Goal: Information Seeking & Learning: Learn about a topic

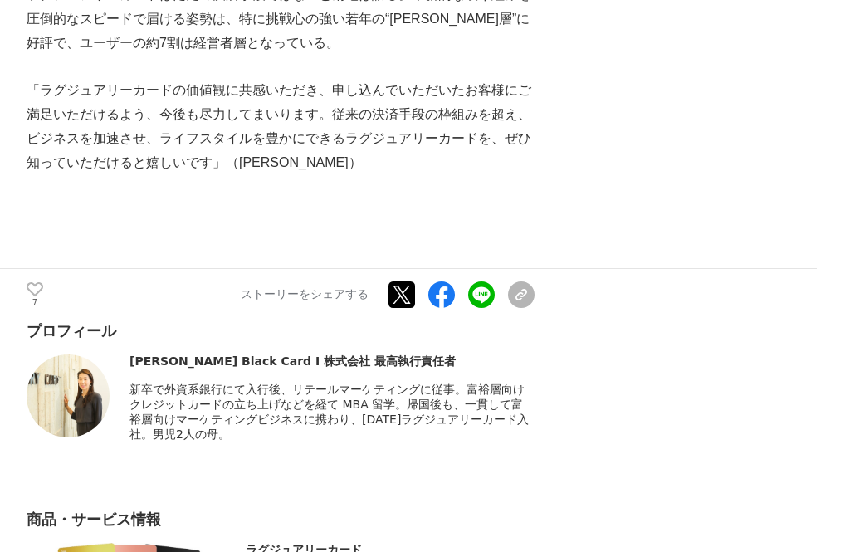
scroll to position [6398, 0]
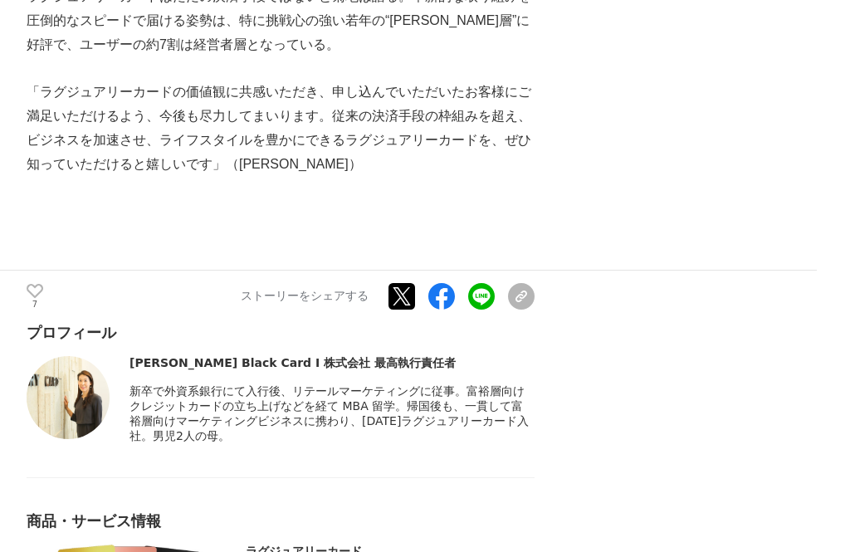
click at [84, 356] on img at bounding box center [68, 397] width 83 height 83
click at [347, 323] on div "プロフィール 菊地 望 Black Card I 株式会社 最高執行責任者" at bounding box center [281, 383] width 508 height 121
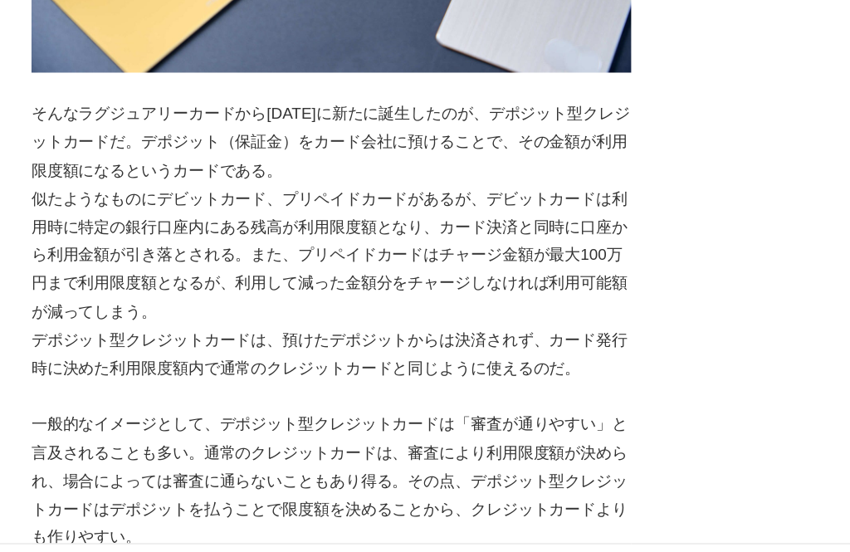
scroll to position [2331, 0]
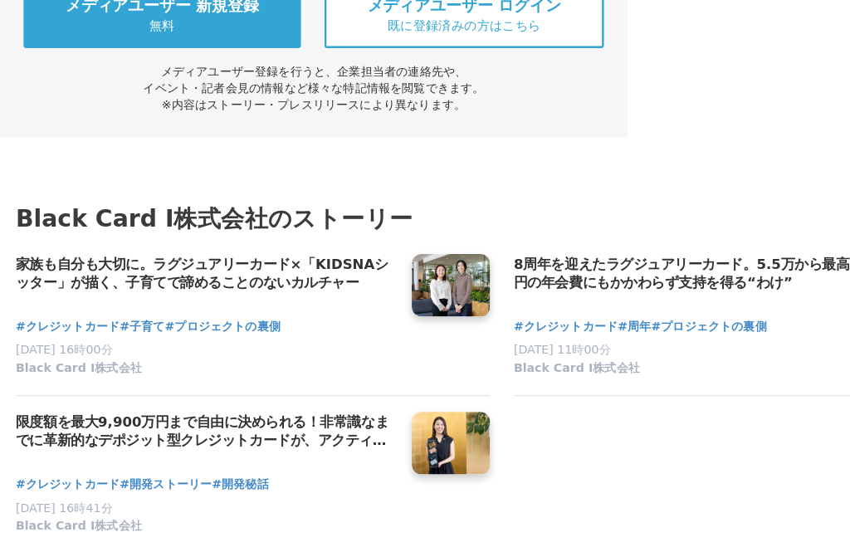
scroll to position [7484, 0]
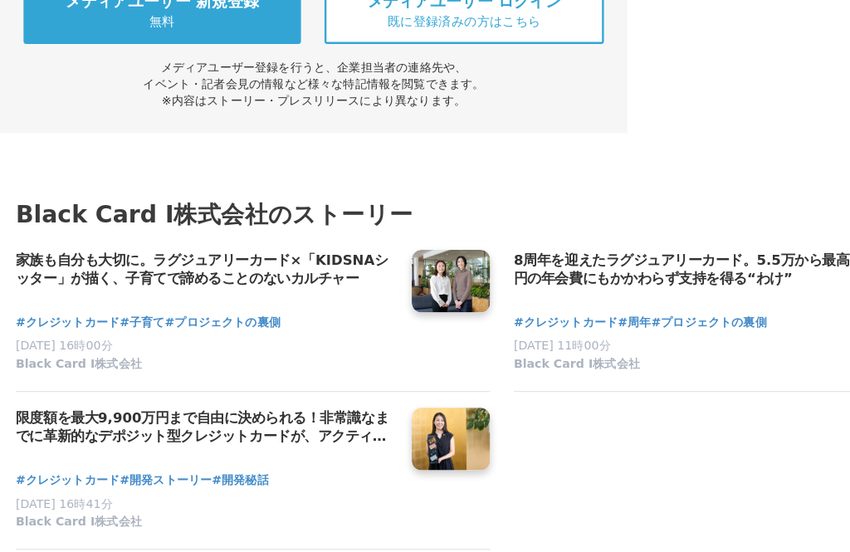
click at [376, 251] on link at bounding box center [382, 277] width 66 height 53
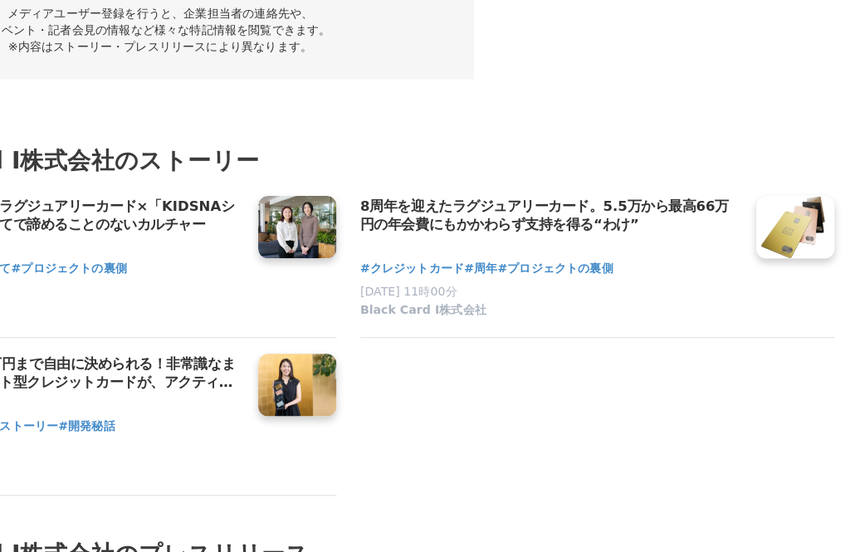
click at [619, 291] on div "#クレジットカード #周年 #プロジェクトの裏側 2025年1月24日 11時00分 Black Card Ⅰ株式会社" at bounding box center [602, 324] width 335 height 66
click at [771, 251] on link at bounding box center [804, 277] width 66 height 53
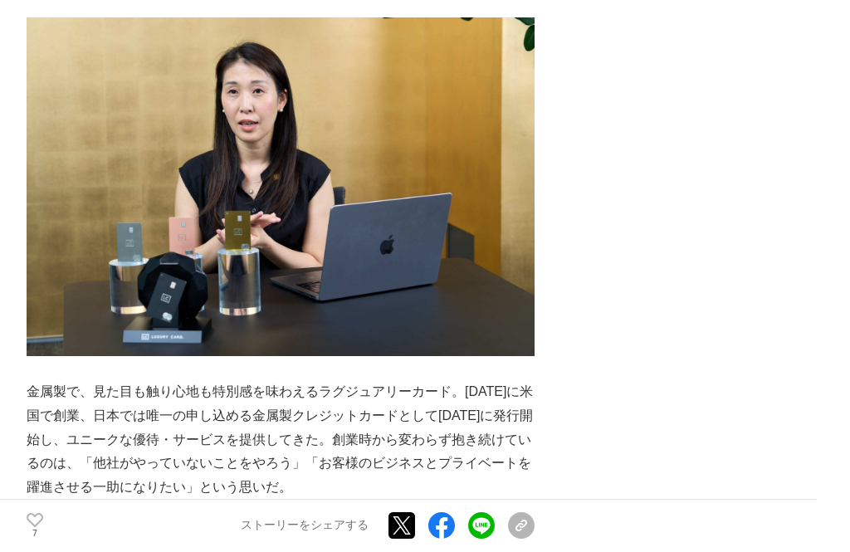
scroll to position [1321, 0]
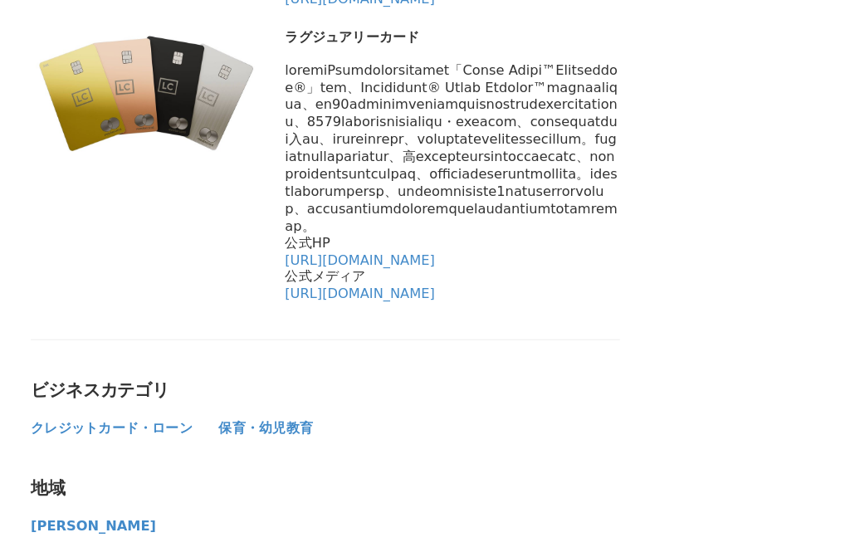
scroll to position [5702, 0]
